Goal: Transaction & Acquisition: Purchase product/service

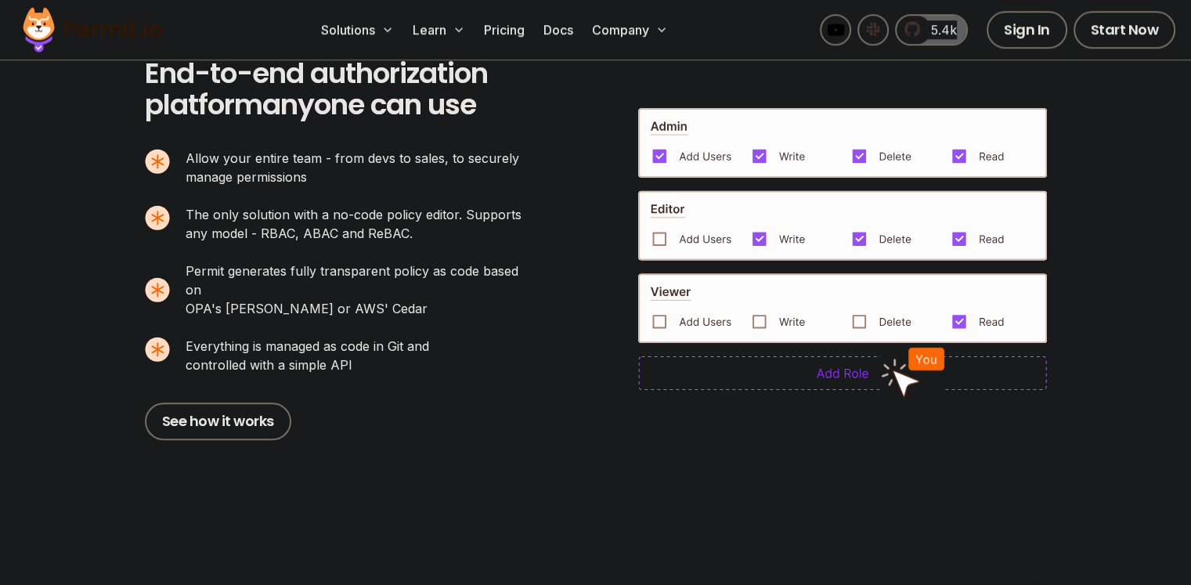
scroll to position [1043, 0]
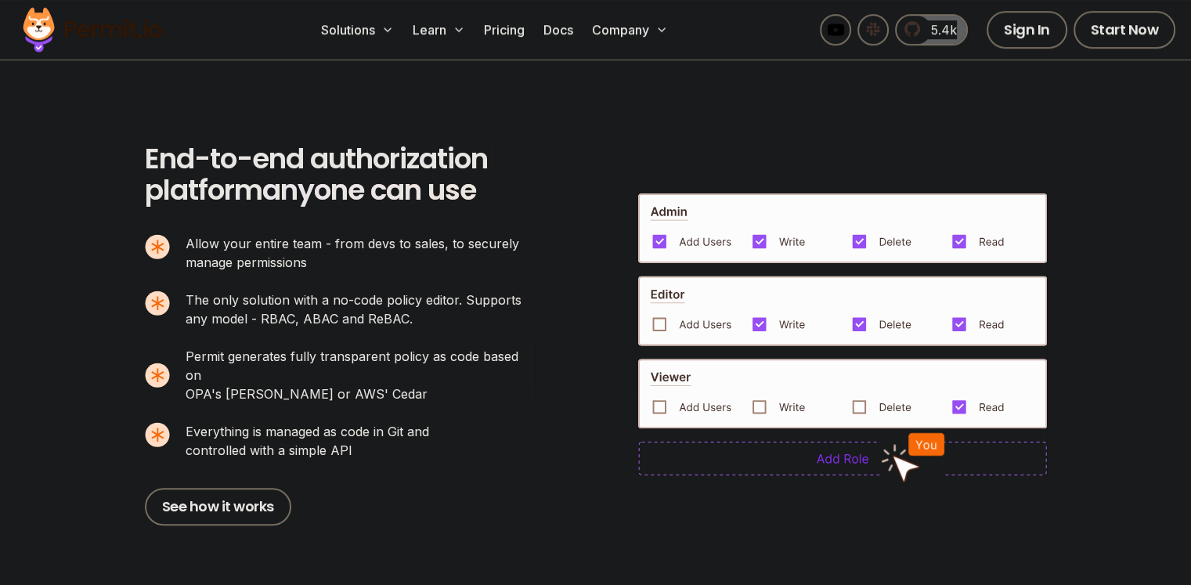
click at [769, 224] on img at bounding box center [842, 228] width 409 height 70
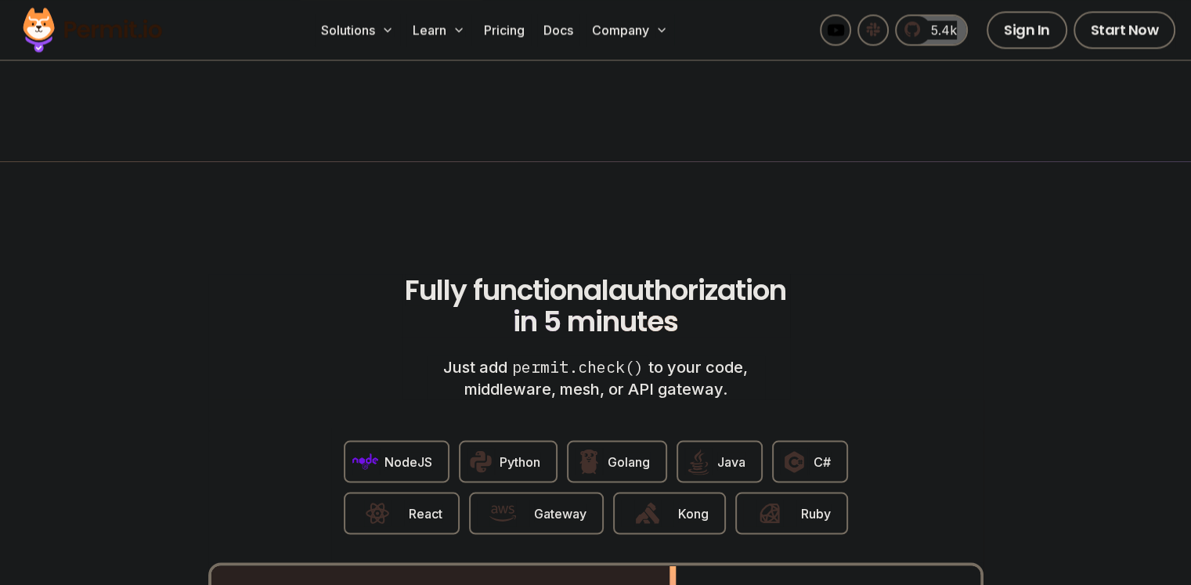
scroll to position [2740, 0]
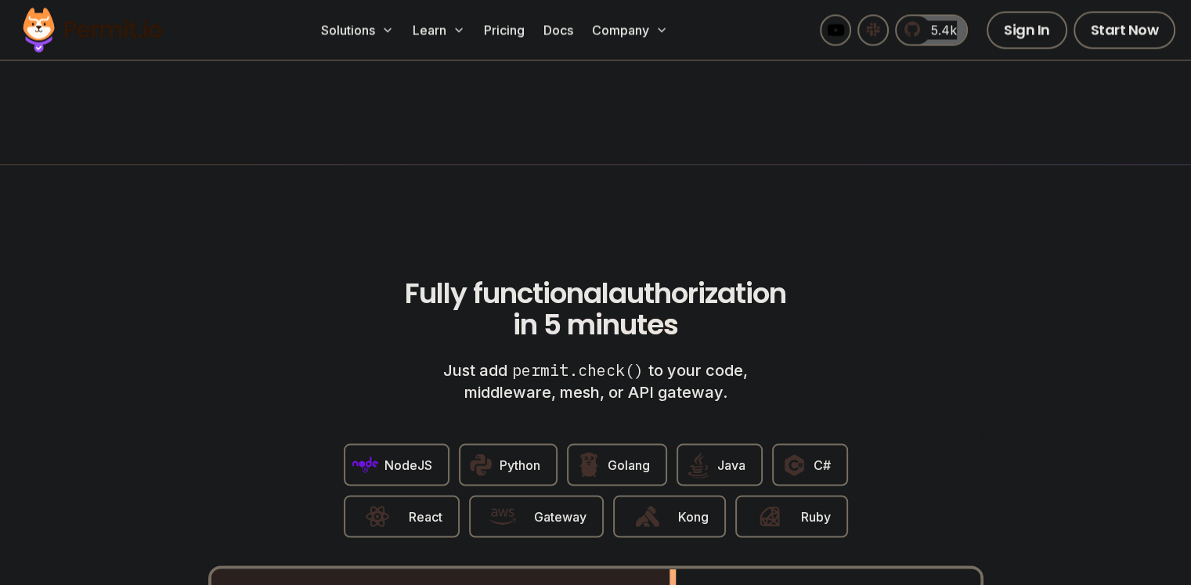
click at [495, 449] on button "Python" at bounding box center [508, 464] width 99 height 42
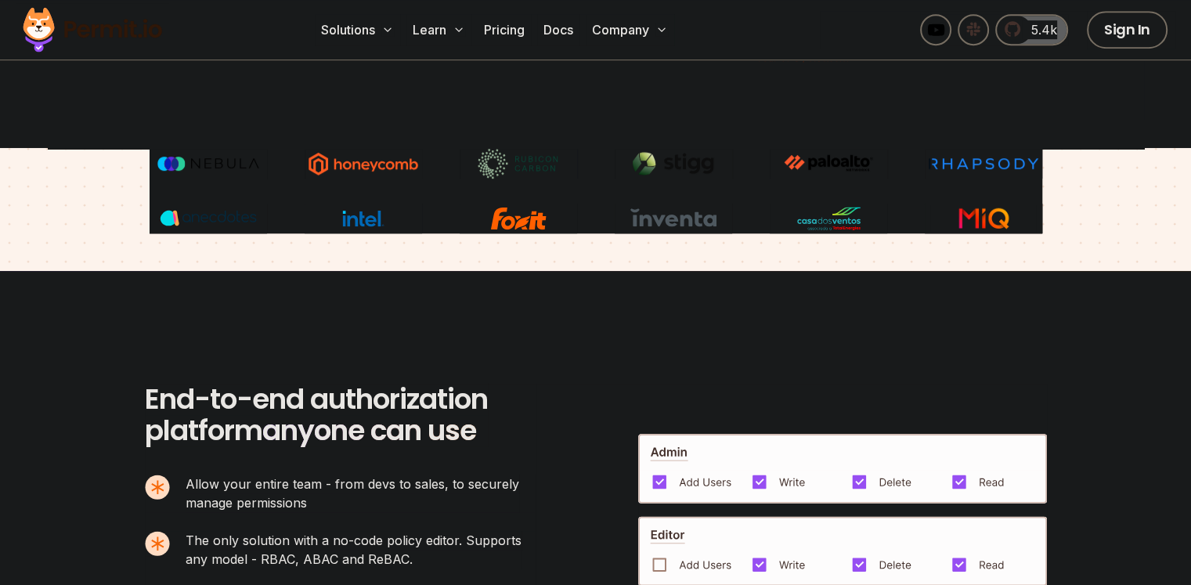
scroll to position [0, 0]
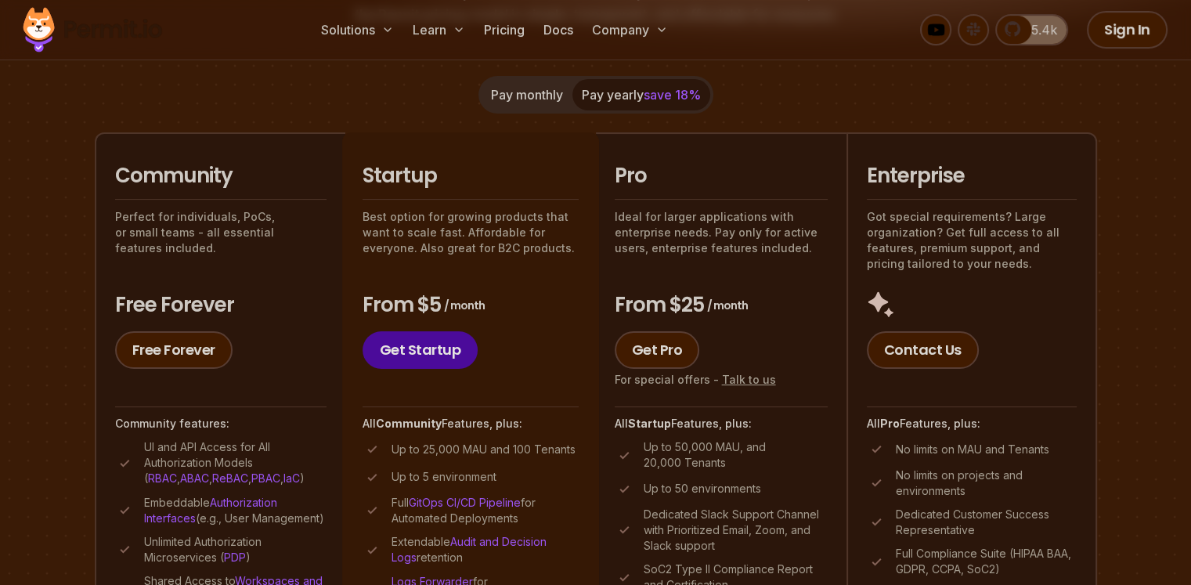
scroll to position [261, 0]
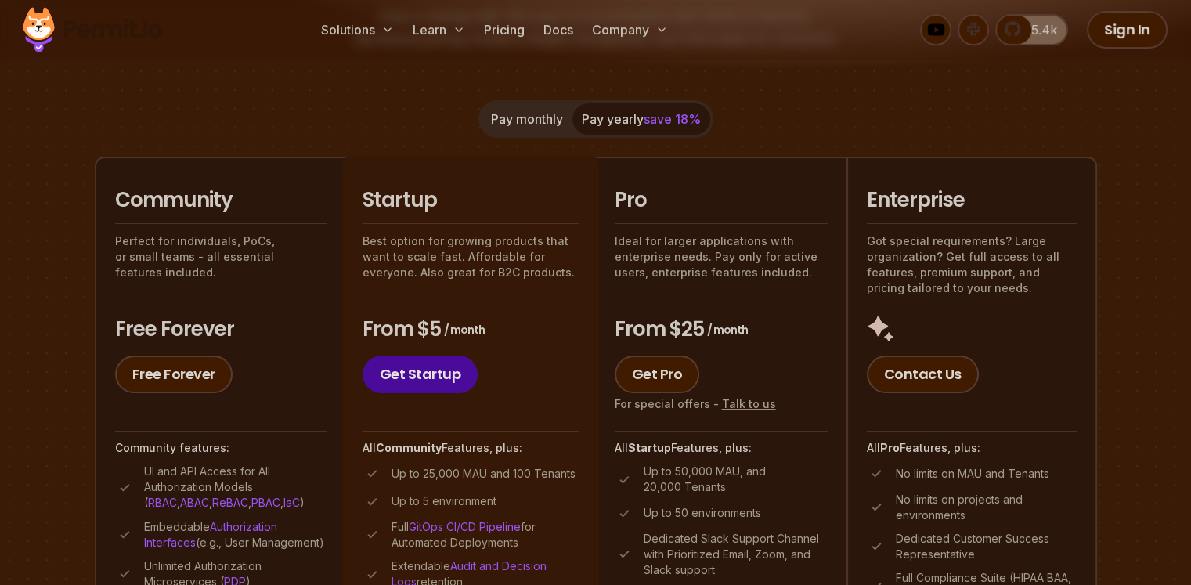
click at [527, 128] on button "Pay monthly" at bounding box center [526, 118] width 91 height 31
click at [616, 121] on button "Pay yearly save 18%" at bounding box center [641, 118] width 138 height 31
click at [548, 121] on button "Pay monthly" at bounding box center [526, 118] width 91 height 31
click at [604, 115] on button "Pay yearly save 18%" at bounding box center [641, 118] width 138 height 31
click at [604, 115] on div "Pay monthly Pay yearly save 18%" at bounding box center [595, 119] width 235 height 38
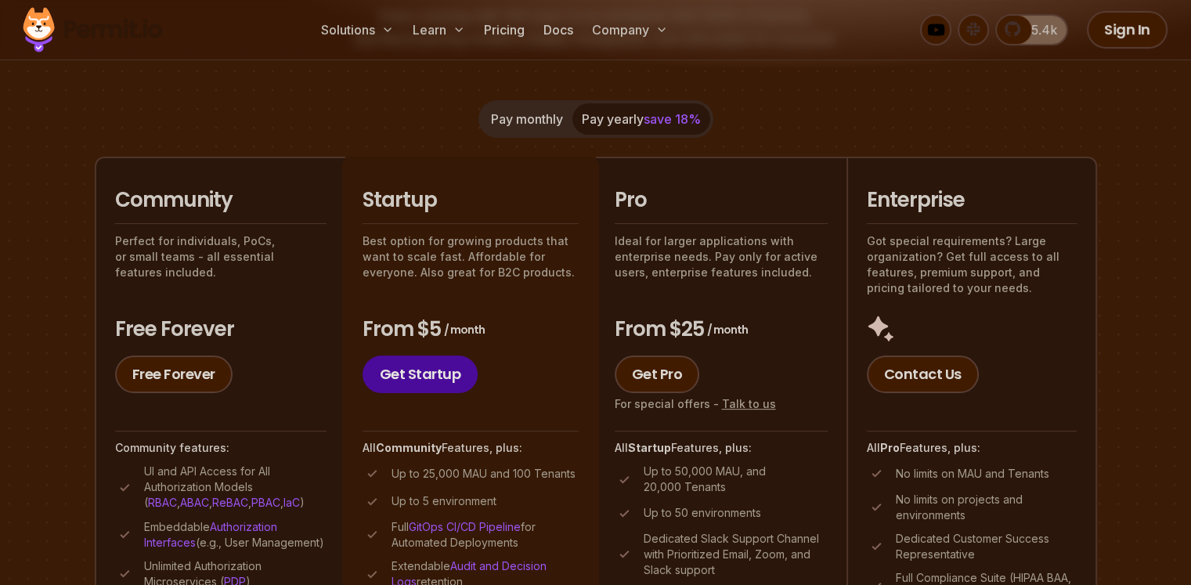
click at [603, 122] on div "Pay monthly Pay yearly save 18%" at bounding box center [595, 119] width 235 height 38
click at [587, 170] on li "Startup Best option for growing products that want to scale fast. Affordable fo…" at bounding box center [470, 453] width 257 height 593
click at [550, 121] on button "Pay monthly" at bounding box center [526, 118] width 91 height 31
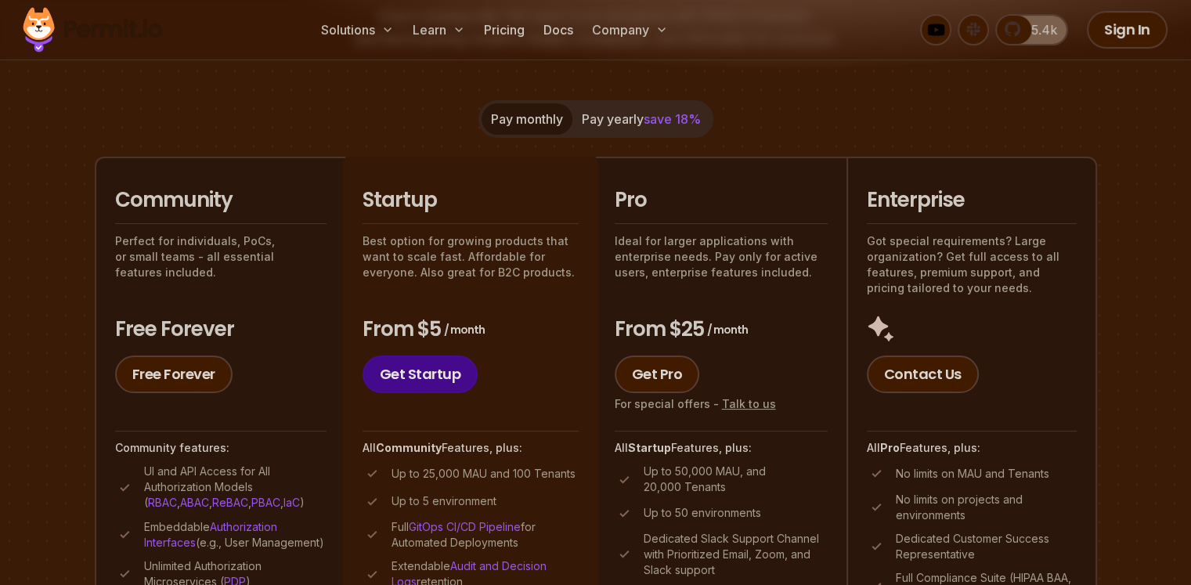
click at [405, 373] on link "Get Startup" at bounding box center [420, 374] width 116 height 38
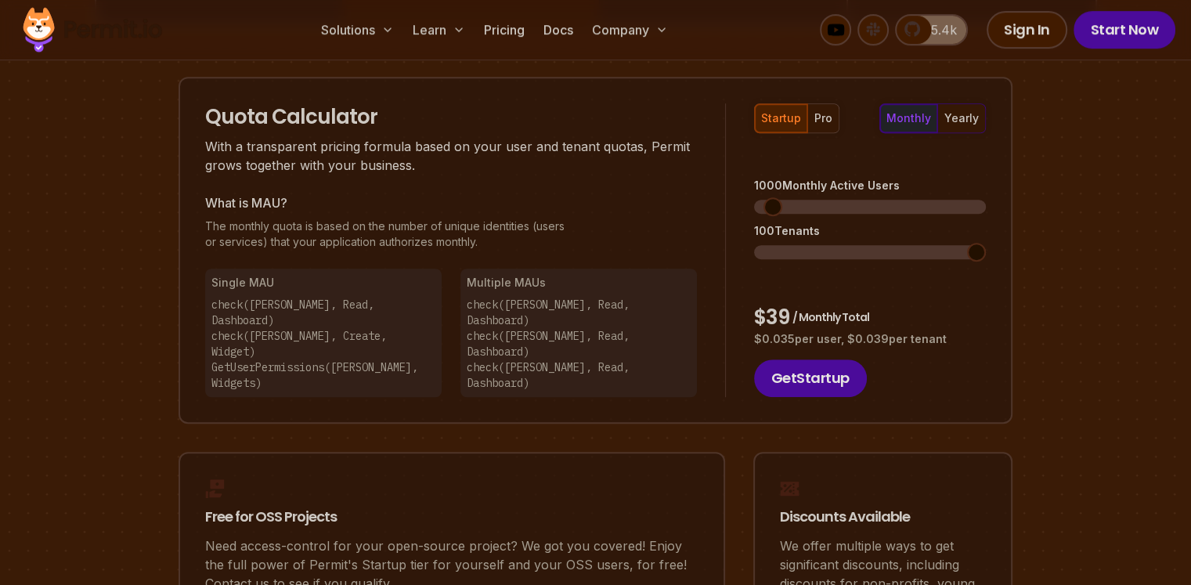
scroll to position [998, 0]
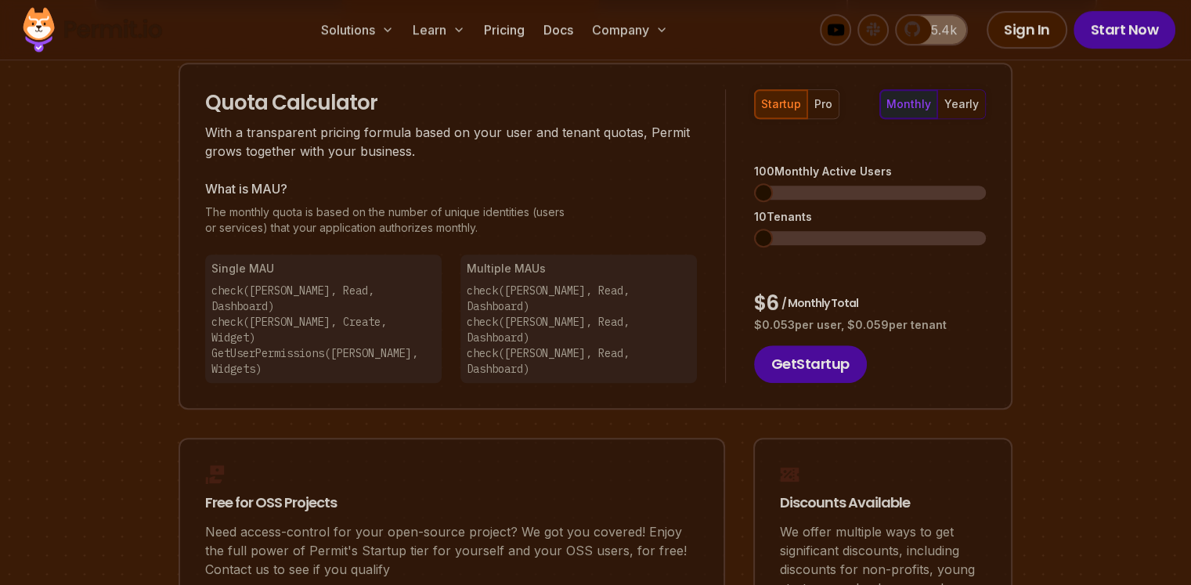
click at [754, 183] on span at bounding box center [763, 192] width 19 height 19
click at [755, 183] on span at bounding box center [764, 192] width 19 height 19
click at [777, 229] on span at bounding box center [786, 238] width 19 height 19
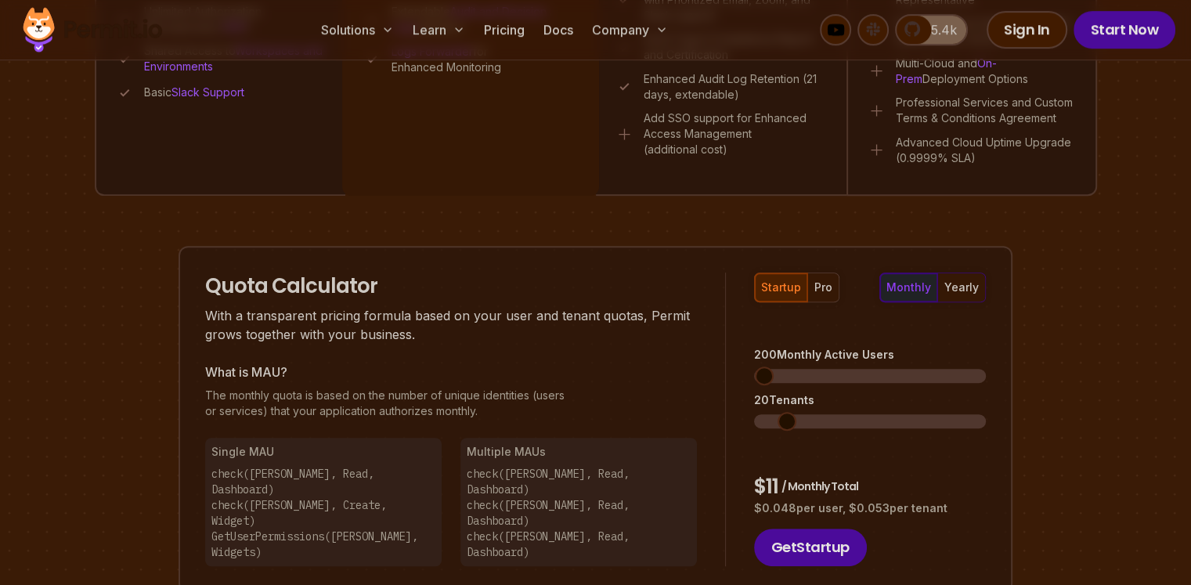
scroll to position [737, 0]
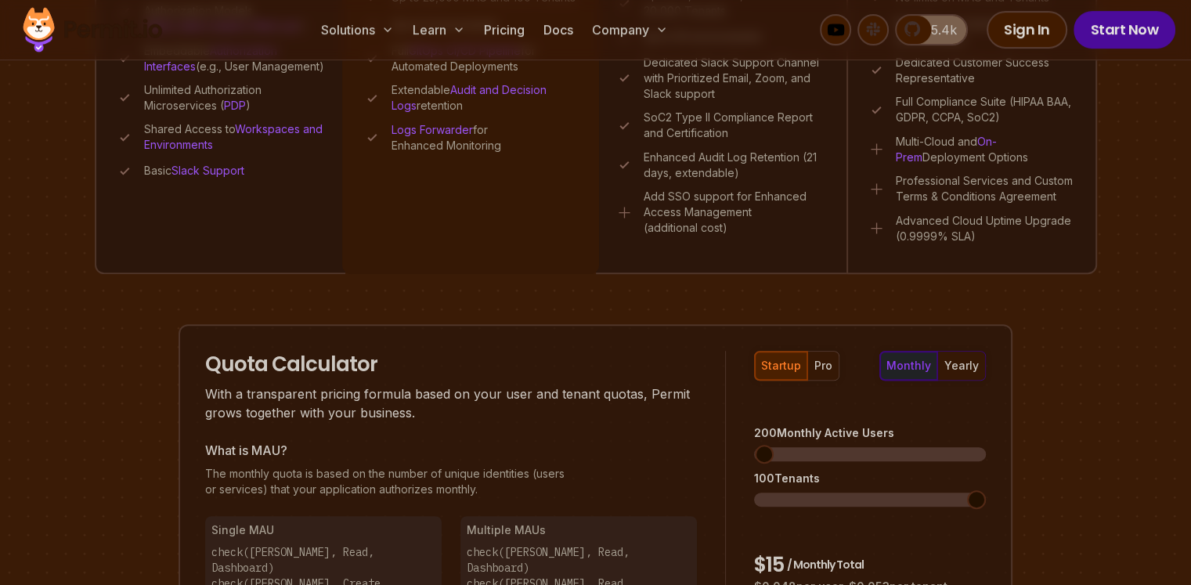
click at [985, 490] on span at bounding box center [976, 499] width 19 height 19
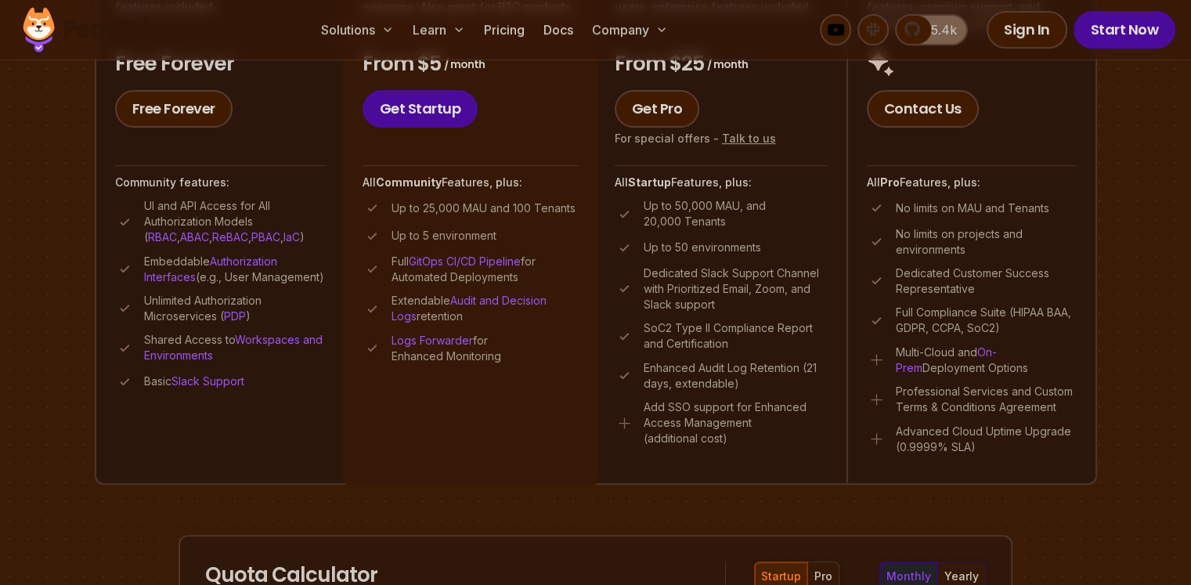
scroll to position [476, 0]
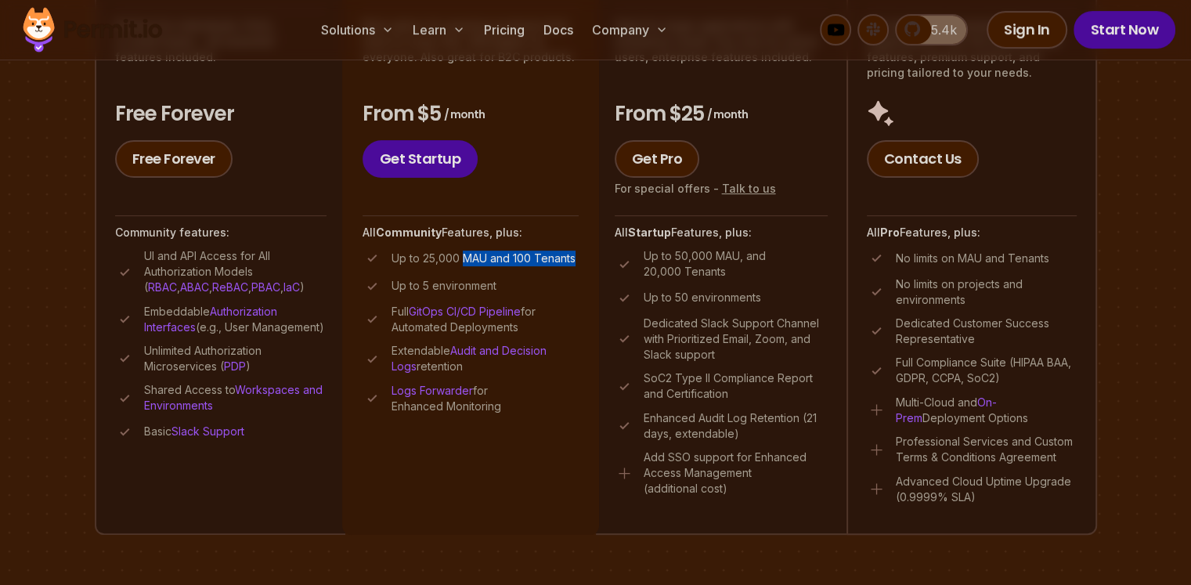
drag, startPoint x: 466, startPoint y: 260, endPoint x: 582, endPoint y: 256, distance: 116.7
click at [582, 256] on li "Startup Best option for growing products that want to scale fast. Affordable fo…" at bounding box center [470, 237] width 257 height 593
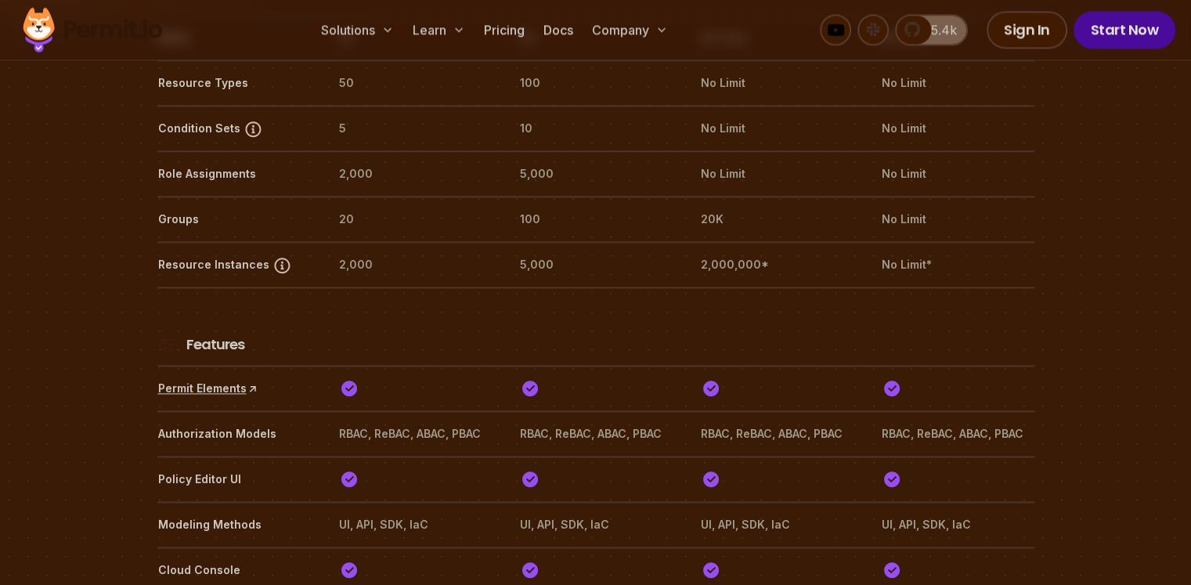
scroll to position [1771, 0]
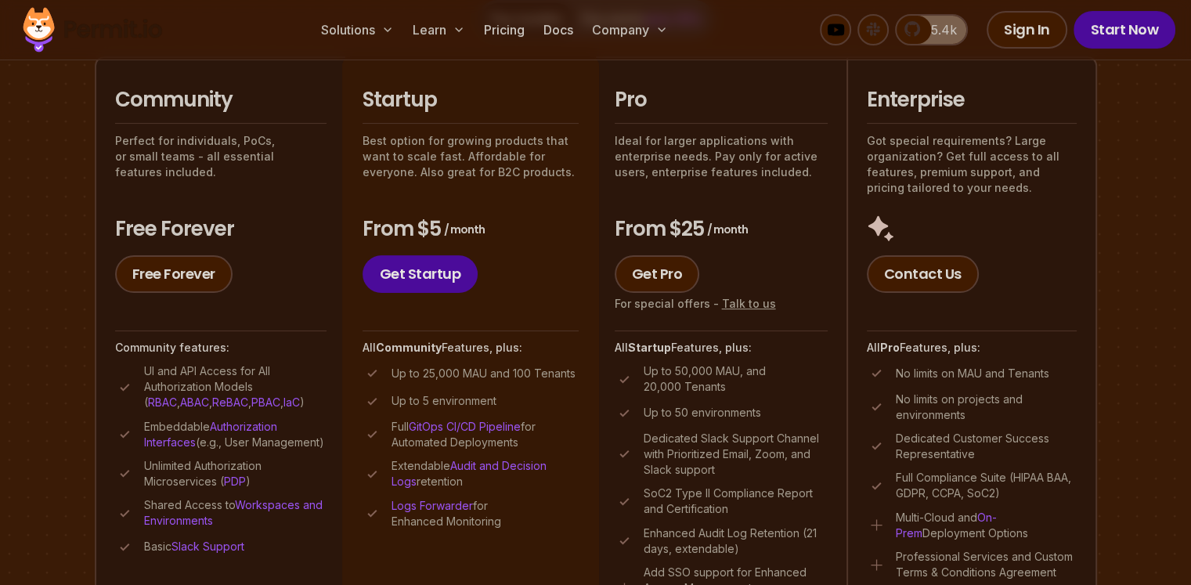
scroll to position [391, 0]
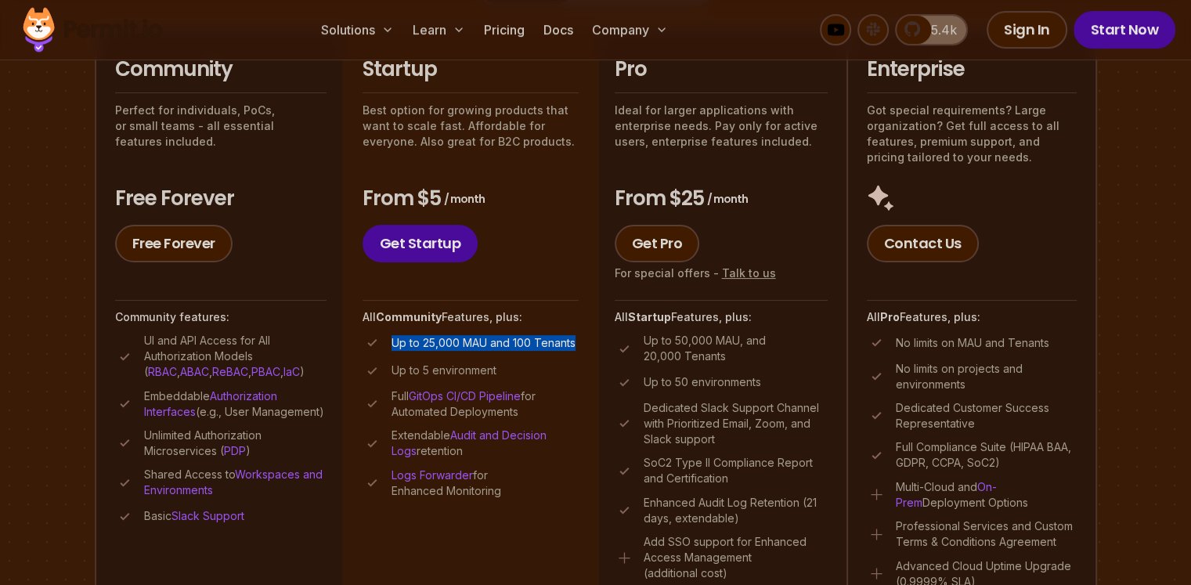
drag, startPoint x: 407, startPoint y: 340, endPoint x: 592, endPoint y: 348, distance: 184.9
click at [592, 349] on li "Startup Best option for growing products that want to scale fast. Affordable fo…" at bounding box center [470, 322] width 257 height 593
copy p "Up to 25,000 MAU and 100 Tenants"
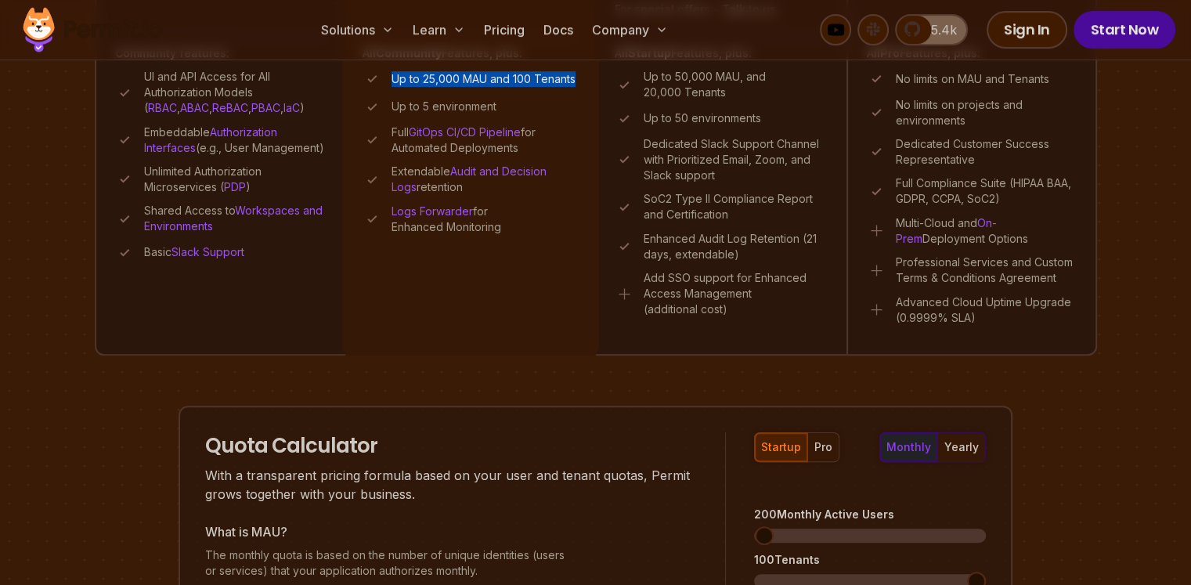
scroll to position [786, 0]
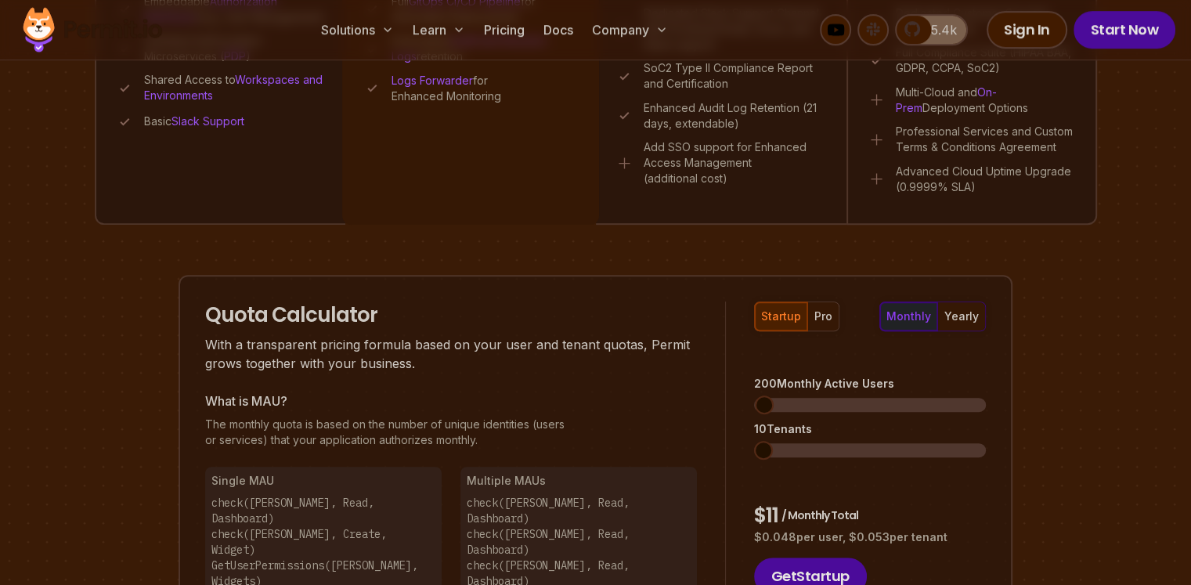
click at [754, 441] on span at bounding box center [763, 450] width 19 height 19
drag, startPoint x: 783, startPoint y: 373, endPoint x: 827, endPoint y: 410, distance: 57.2
click at [827, 410] on div "startup pro monthly yearly 200 Monthly Active Users 10 Tenants $ 11 / Monthly T…" at bounding box center [856, 448] width 260 height 294
copy div "200 Monthly Active Users 10 Tenants"
